Goal: Information Seeking & Learning: Learn about a topic

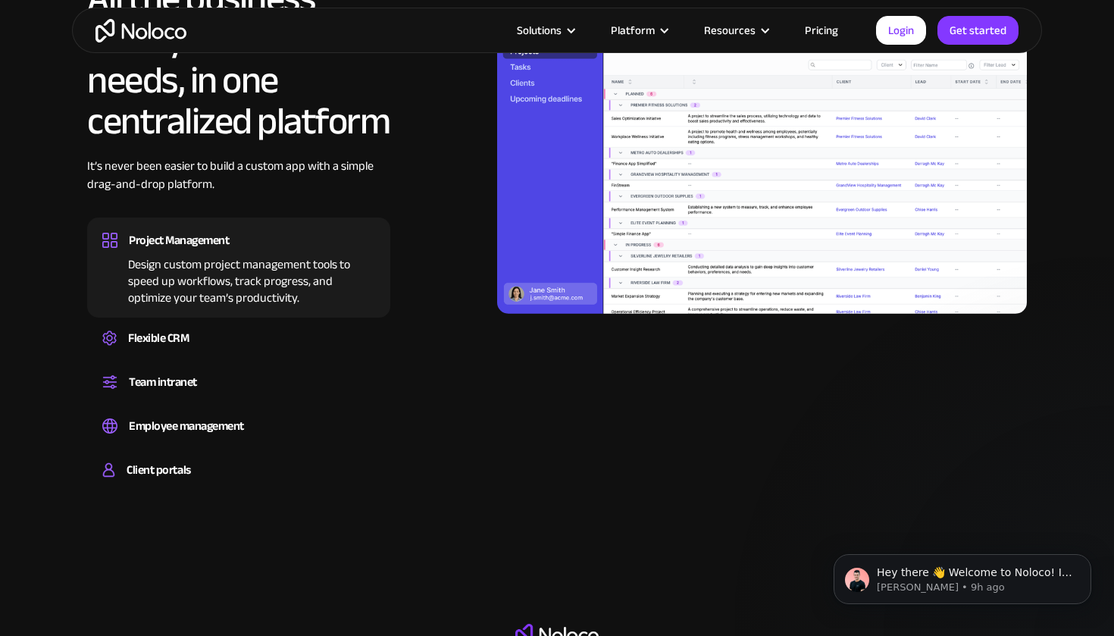
scroll to position [1513, 0]
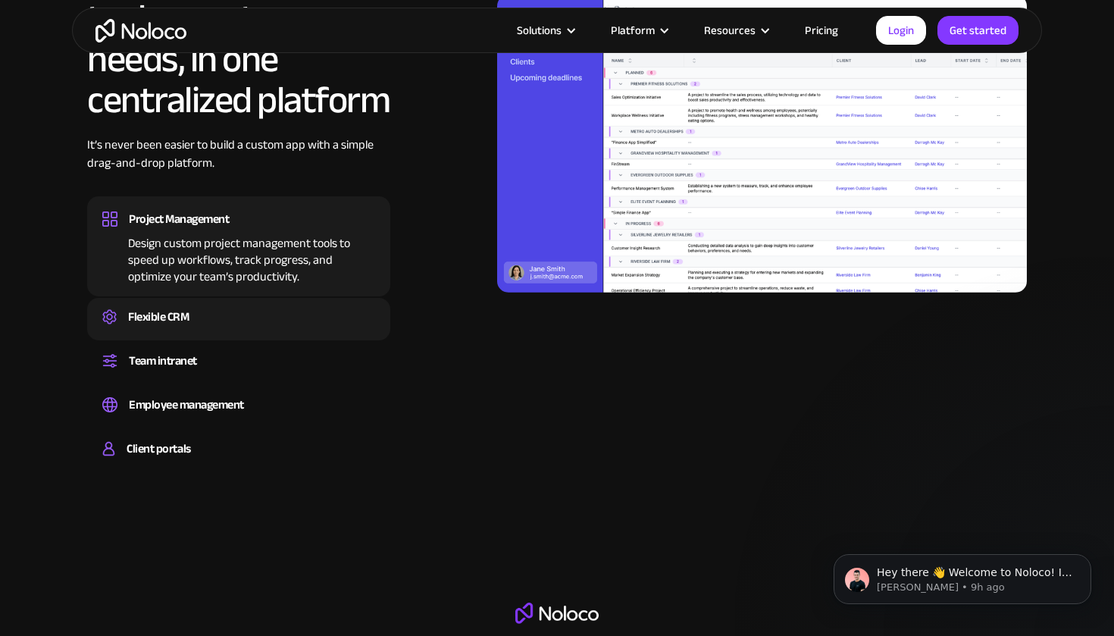
click at [267, 305] on div "Flexible CRM" at bounding box center [238, 316] width 273 height 23
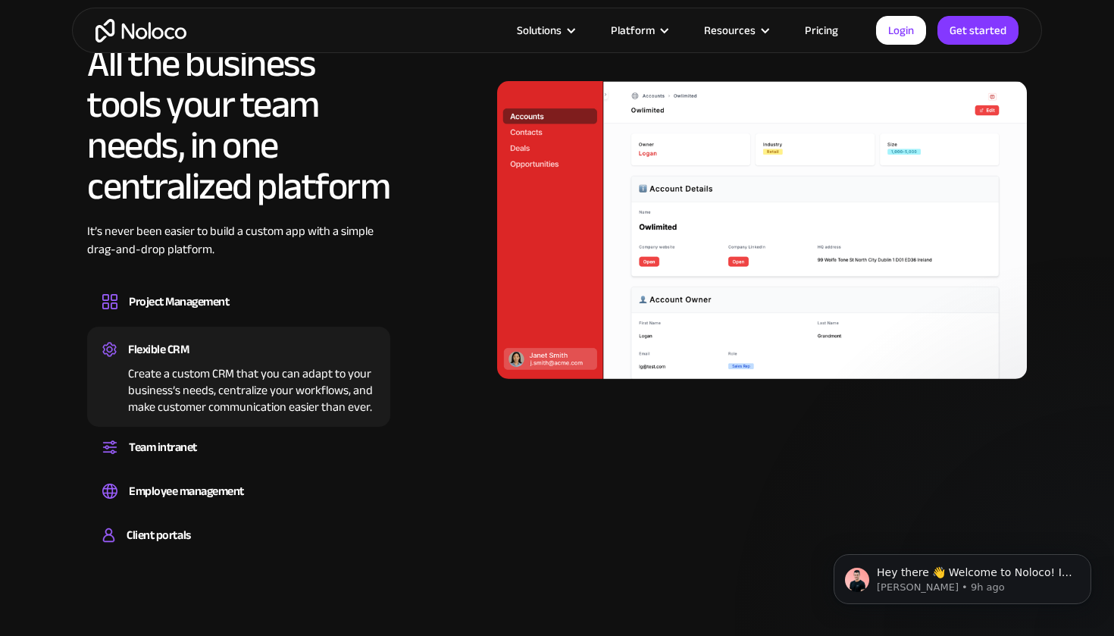
scroll to position [1423, 0]
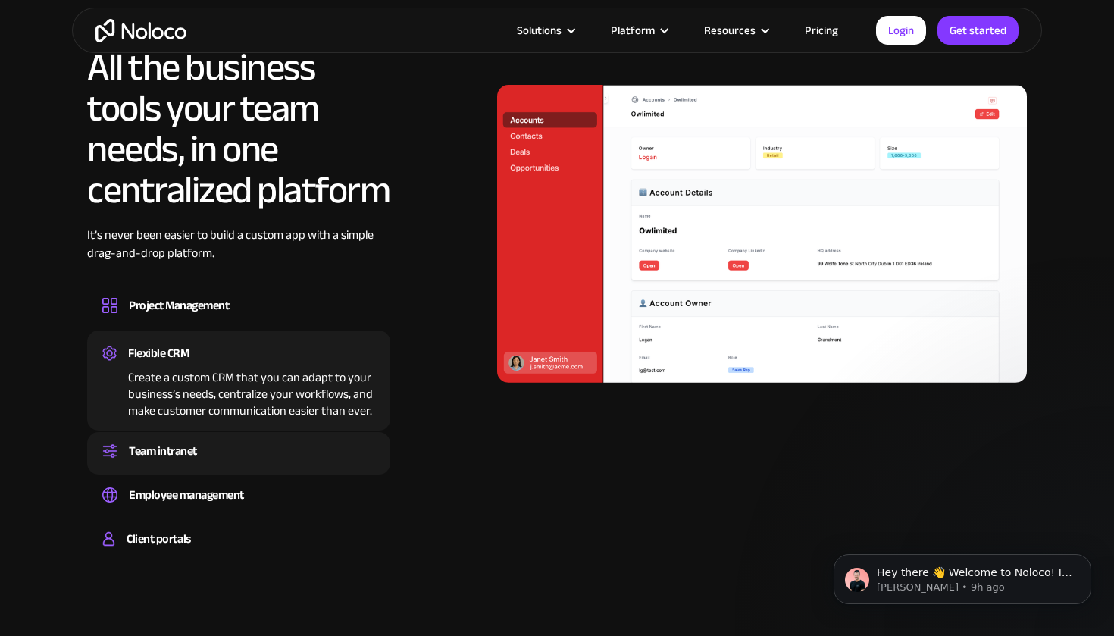
click at [235, 474] on div "Team intranet Set up a central space for your team to collaborate, share inform…" at bounding box center [238, 453] width 303 height 42
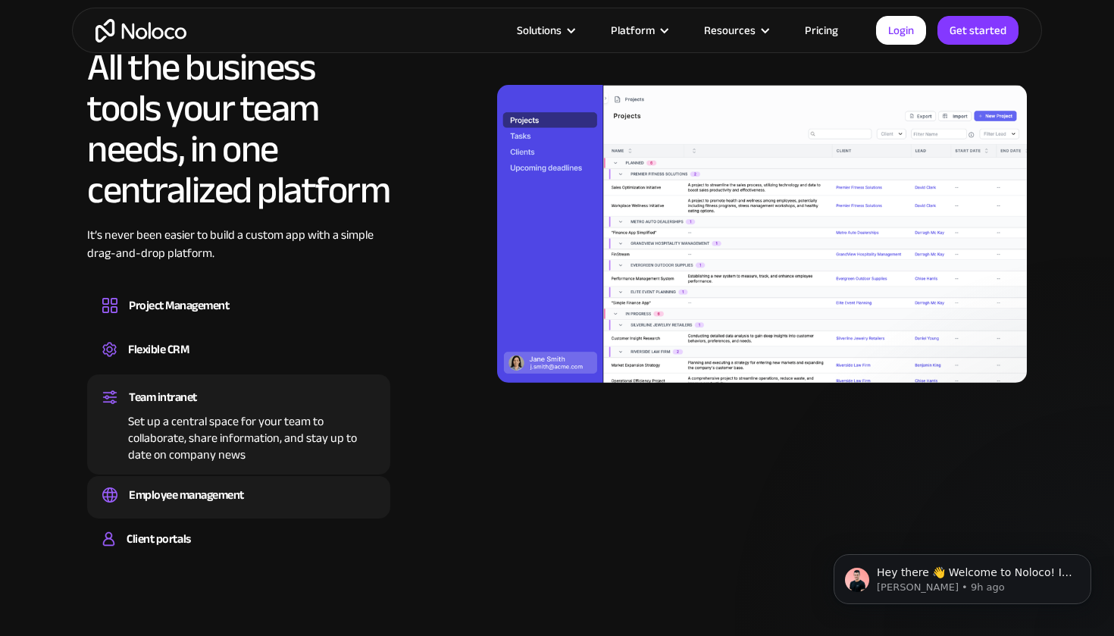
click at [240, 502] on div "Employee management" at bounding box center [186, 495] width 115 height 23
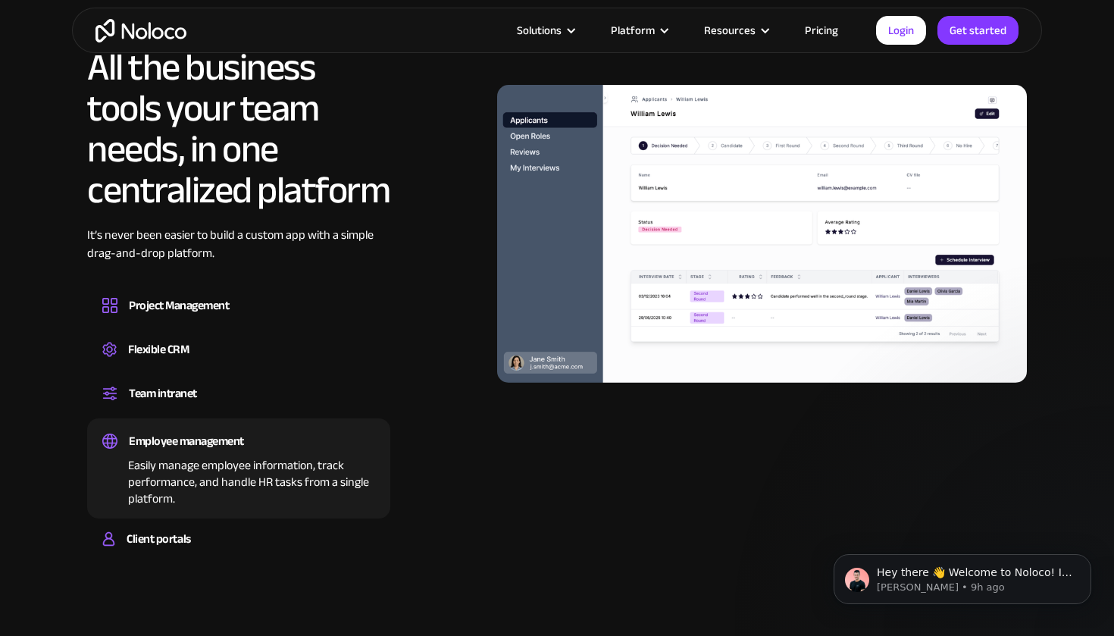
click at [239, 568] on section "All the business tools your team needs, in one centralized platform It’s never …" at bounding box center [557, 286] width 1114 height 631
click at [243, 538] on div "Client portals" at bounding box center [238, 539] width 273 height 23
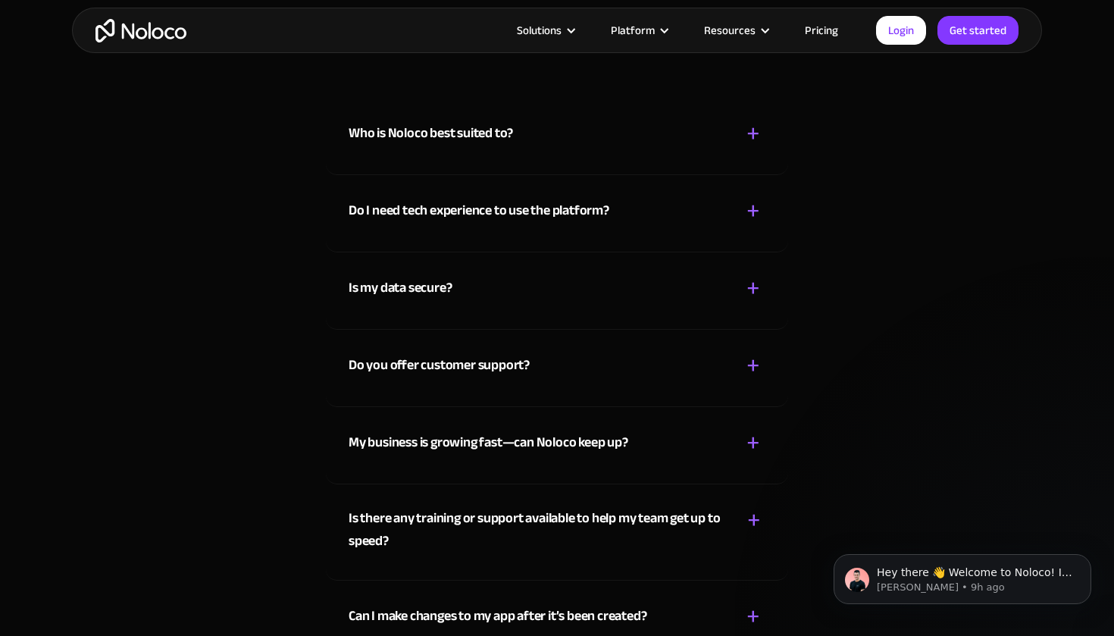
scroll to position [7999, 0]
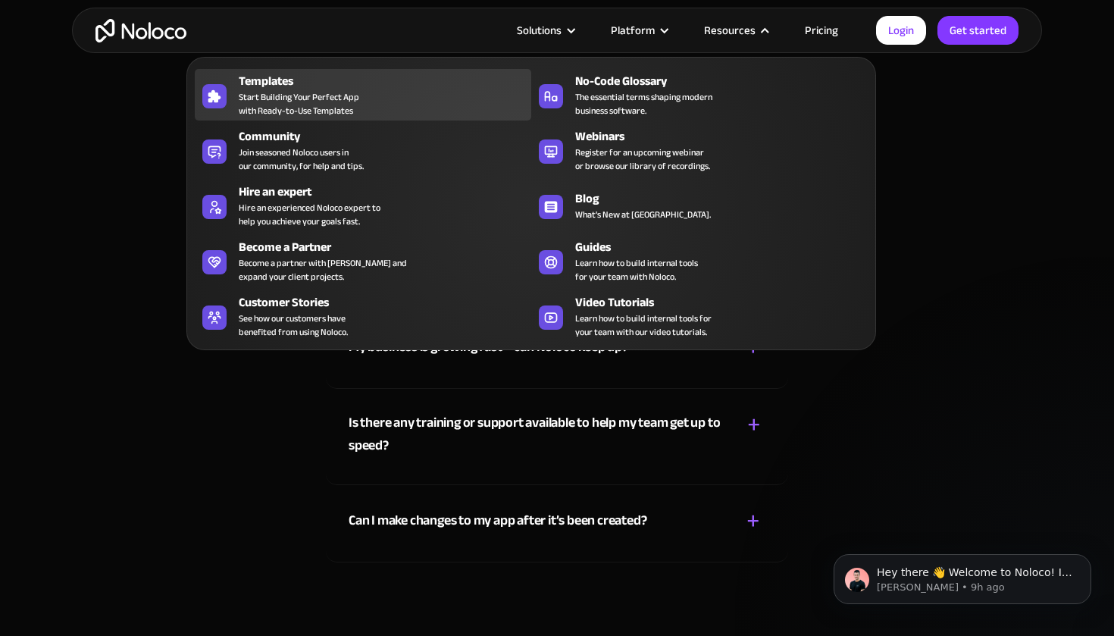
click at [371, 82] on div "Templates" at bounding box center [388, 81] width 299 height 18
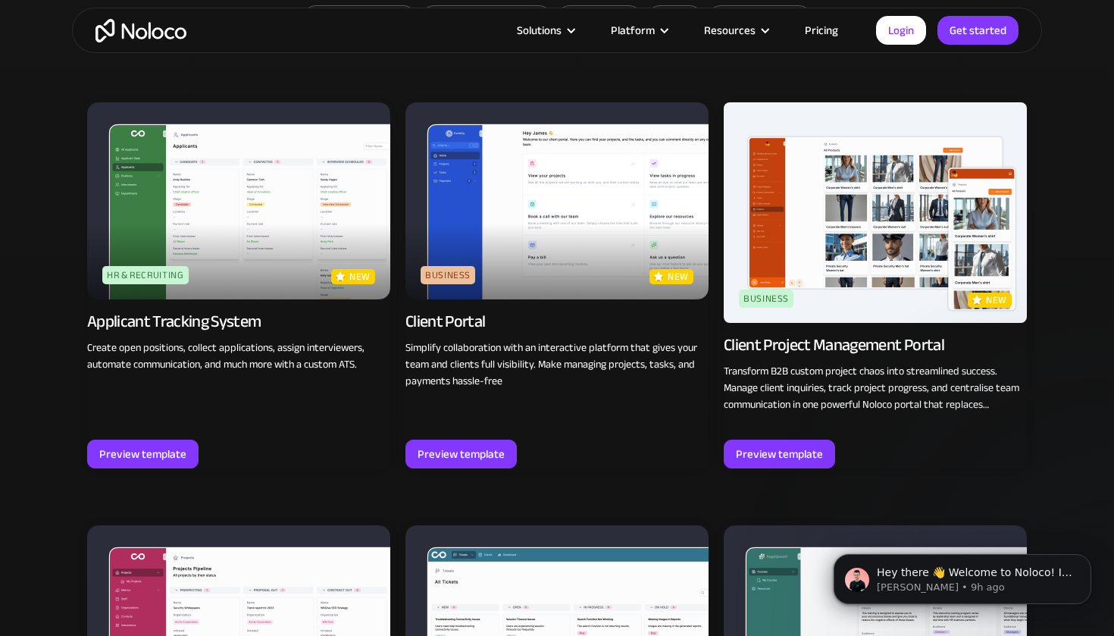
scroll to position [1010, 0]
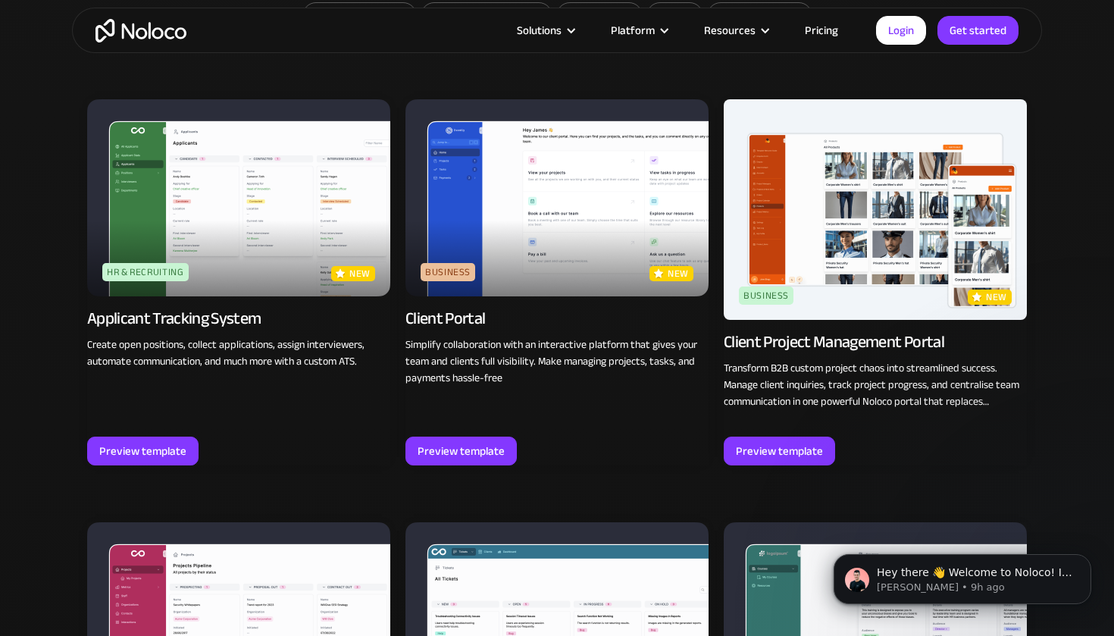
click at [333, 206] on img at bounding box center [238, 197] width 303 height 197
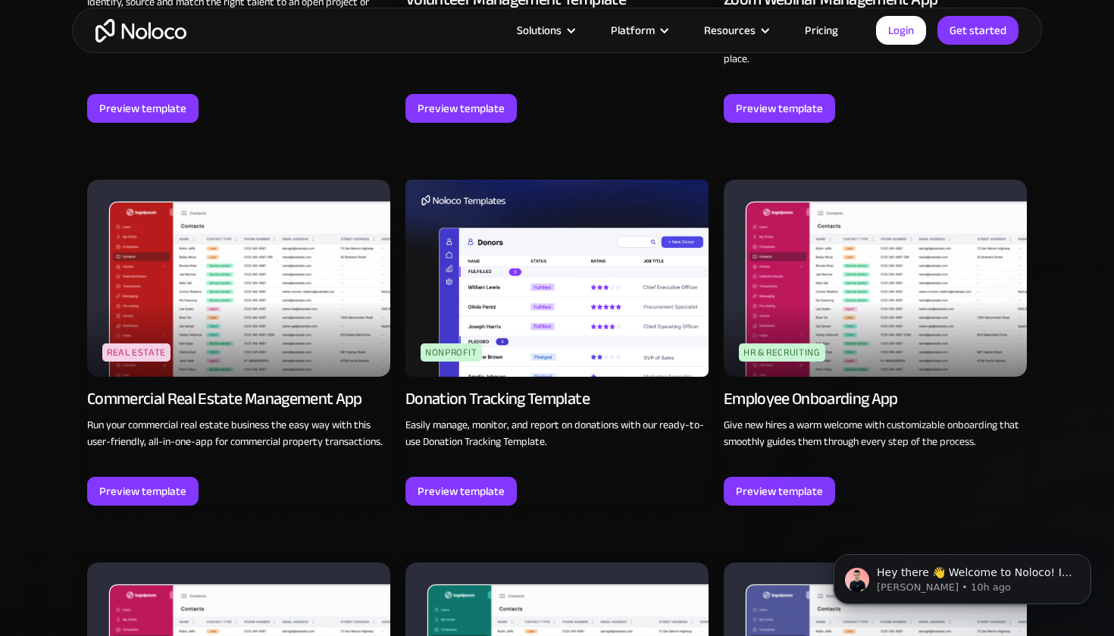
scroll to position [3409, 0]
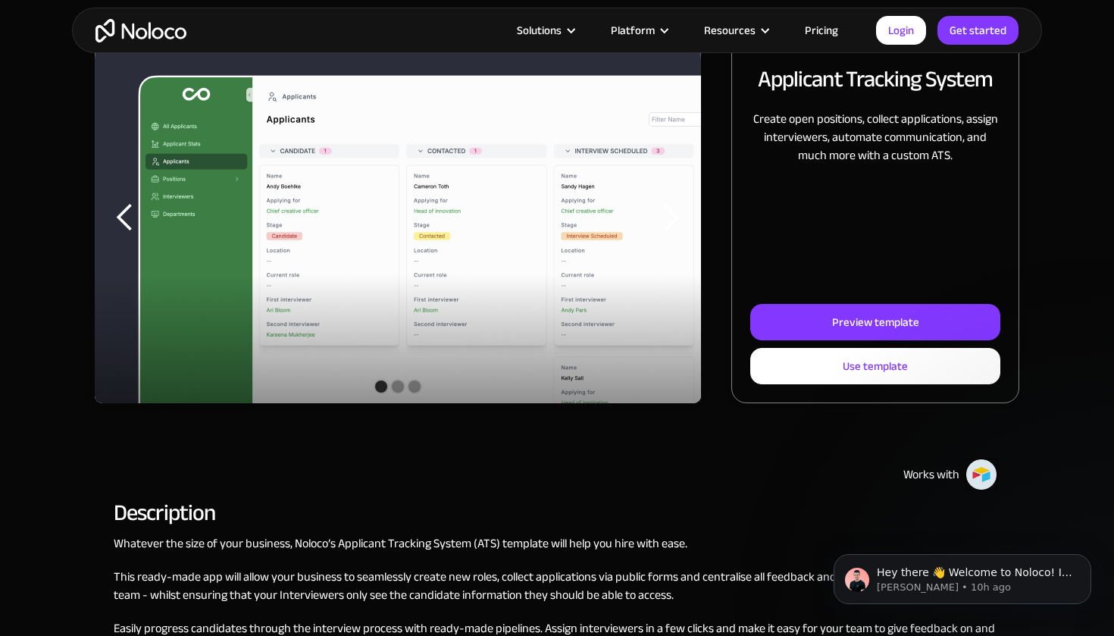
scroll to position [230, 0]
